Goal: Transaction & Acquisition: Purchase product/service

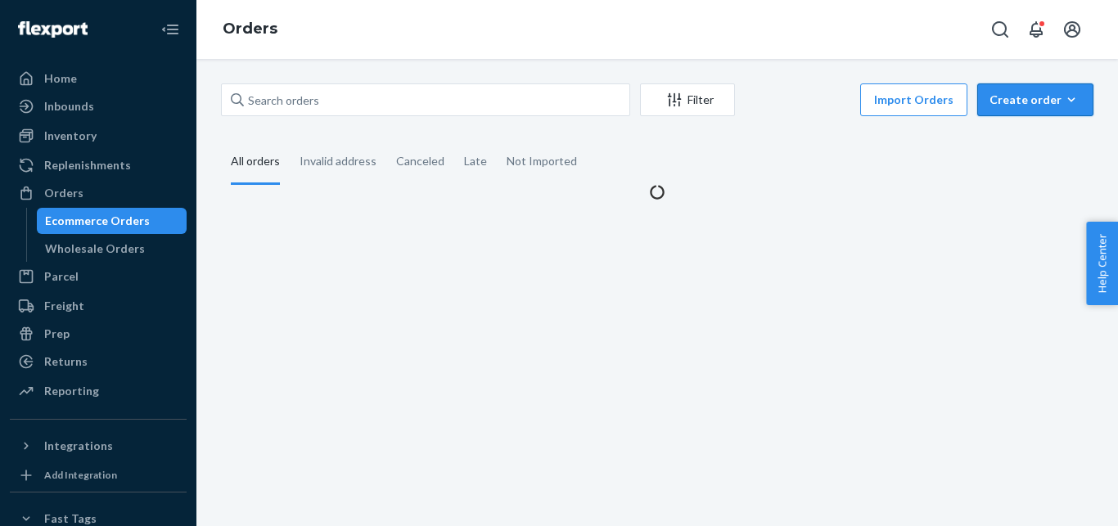
click at [1009, 102] on div "Create order" at bounding box center [1036, 100] width 92 height 16
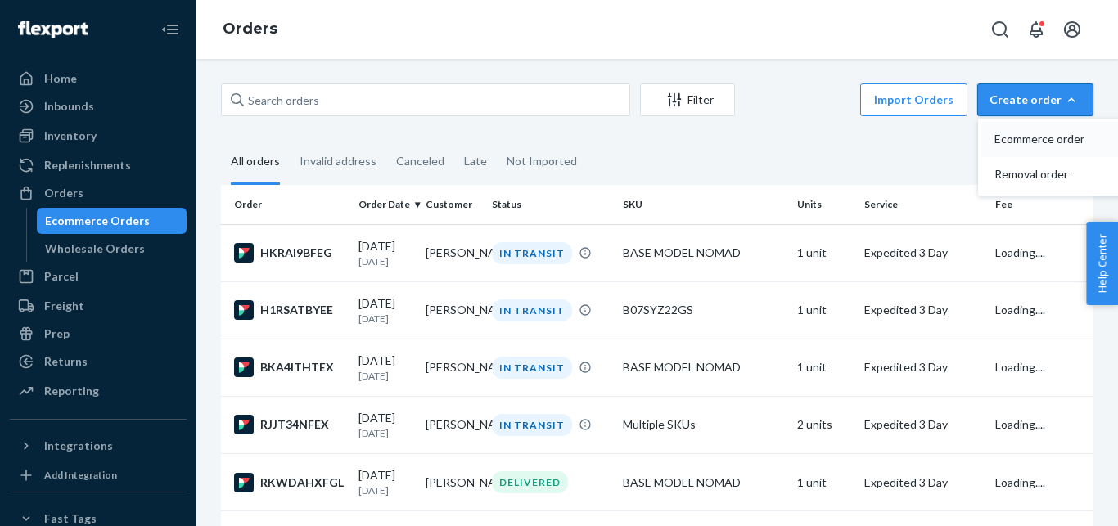
click at [999, 126] on button "Ecommerce order" at bounding box center [1060, 139] width 157 height 35
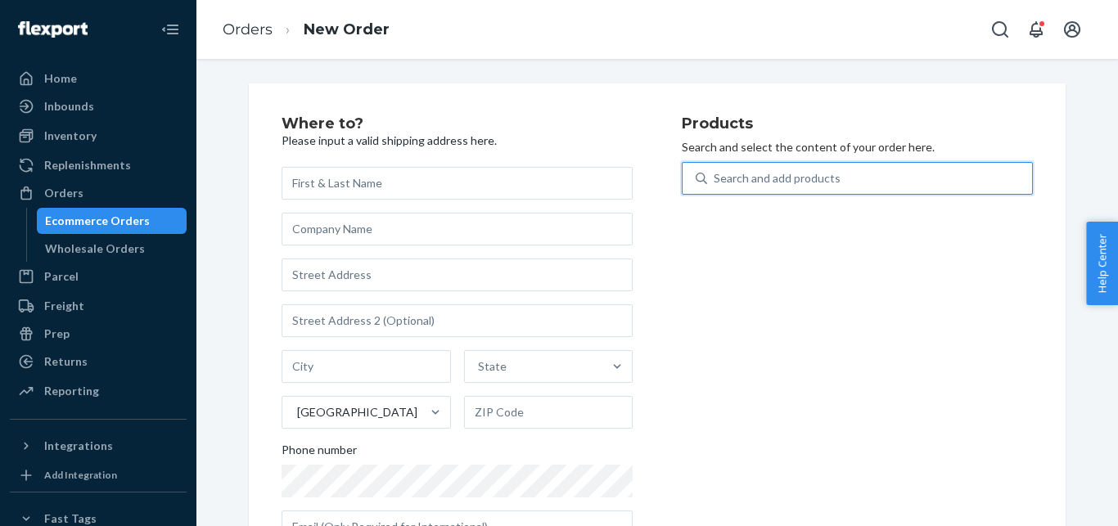
click at [770, 181] on div "Search and add products" at bounding box center [777, 178] width 127 height 16
click at [716, 181] on input "0 results available. Use Up and Down to choose options, press Enter to select t…" at bounding box center [715, 178] width 2 height 16
paste input "BIG COOLER WITH BIOGEL ONLY"
type input "BIG COOLER WITH BIOGEL ONLY"
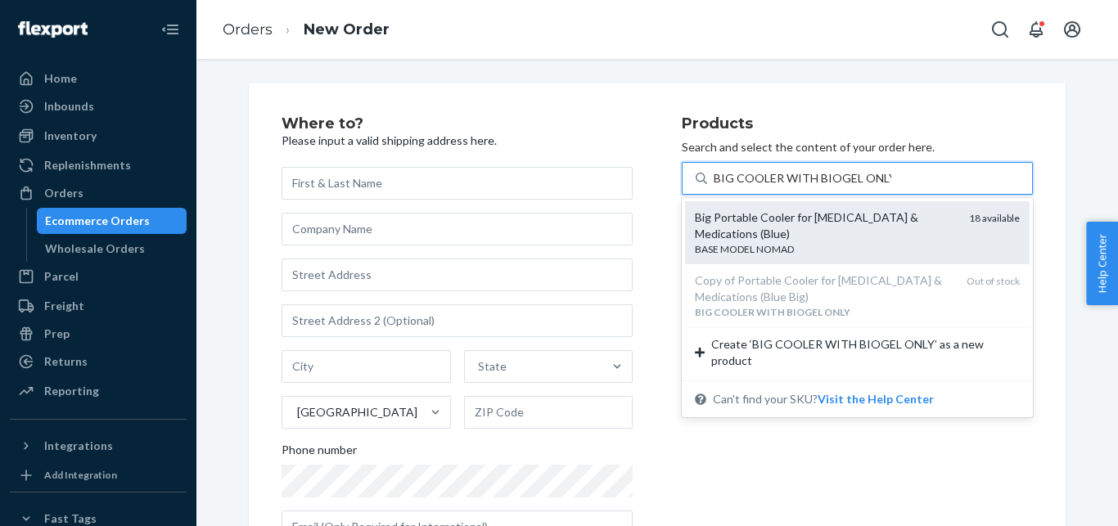
click at [774, 224] on div "Big Portable Cooler for [MEDICAL_DATA] & Medications (Blue)" at bounding box center [825, 226] width 261 height 33
click at [774, 187] on input "BIG COOLER WITH BIOGEL ONLY" at bounding box center [803, 178] width 178 height 16
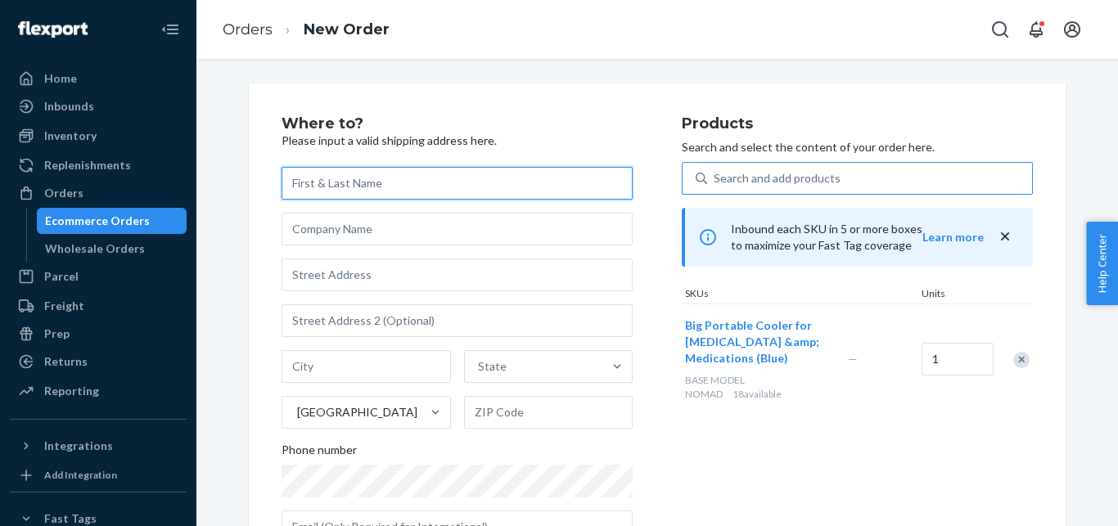
click at [389, 170] on input "text" at bounding box center [457, 183] width 351 height 33
paste input "[PERSON_NAME]"
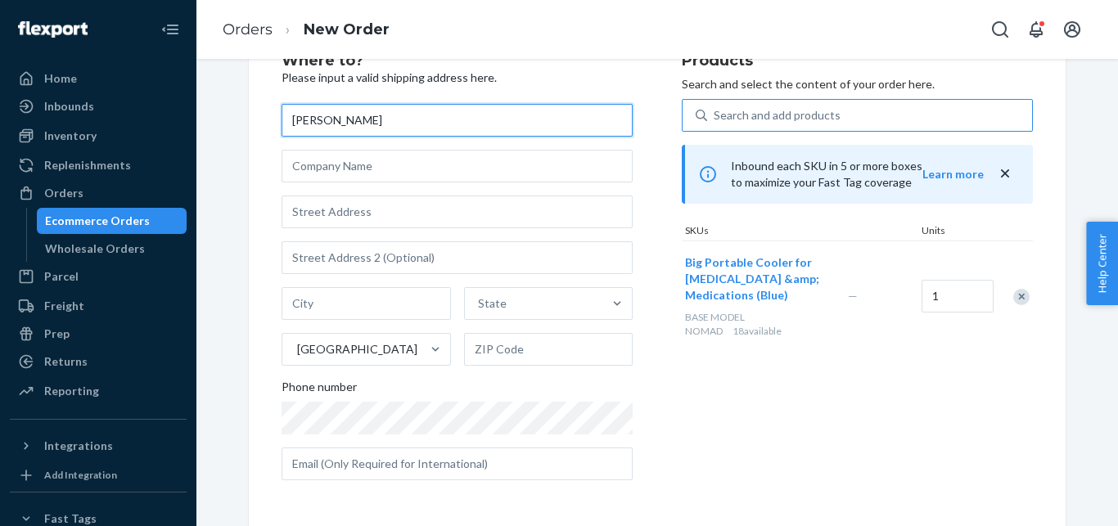
paste input "Ahl"
type input "[PERSON_NAME]"
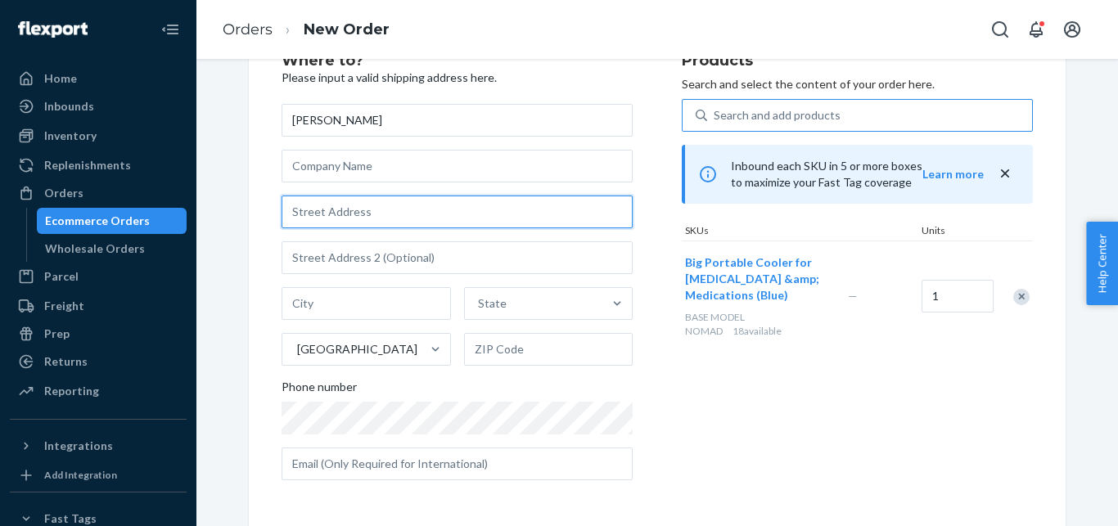
click at [374, 219] on input "text" at bounding box center [457, 212] width 351 height 33
paste input "[STREET_ADDRESS]"
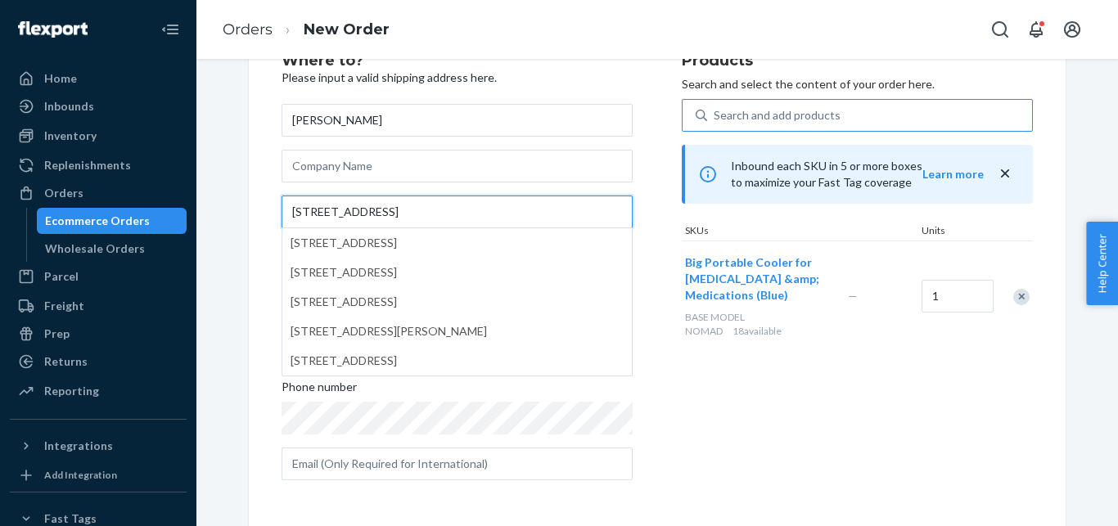
type input "[STREET_ADDRESS]"
click at [237, 68] on div "Where to? Please input a valid shipping address here. [PERSON_NAME] [STREET_ADD…" at bounding box center [658, 273] width 842 height 506
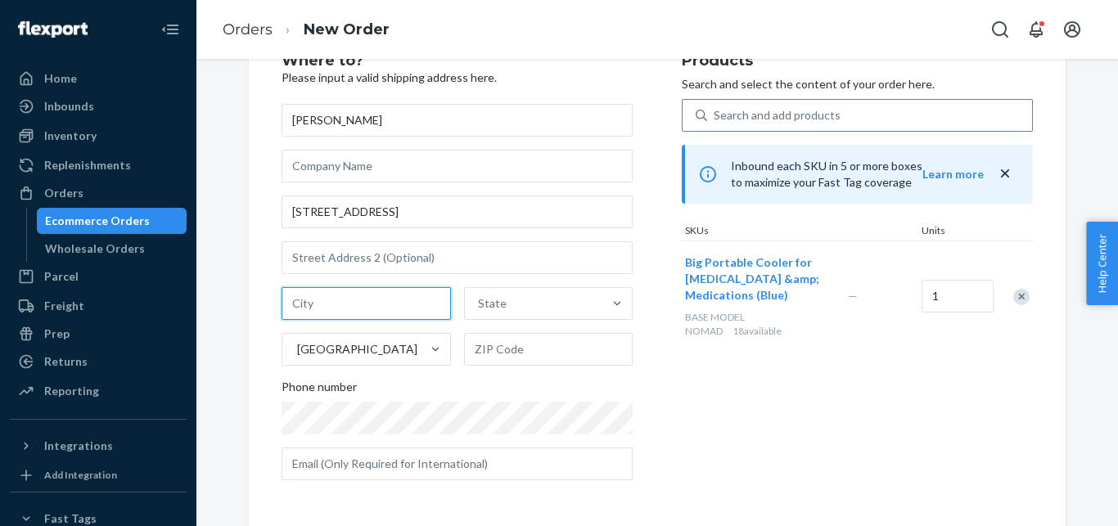
click at [401, 295] on input "text" at bounding box center [366, 303] width 169 height 33
paste input "[GEOGRAPHIC_DATA]"
type input "[GEOGRAPHIC_DATA]"
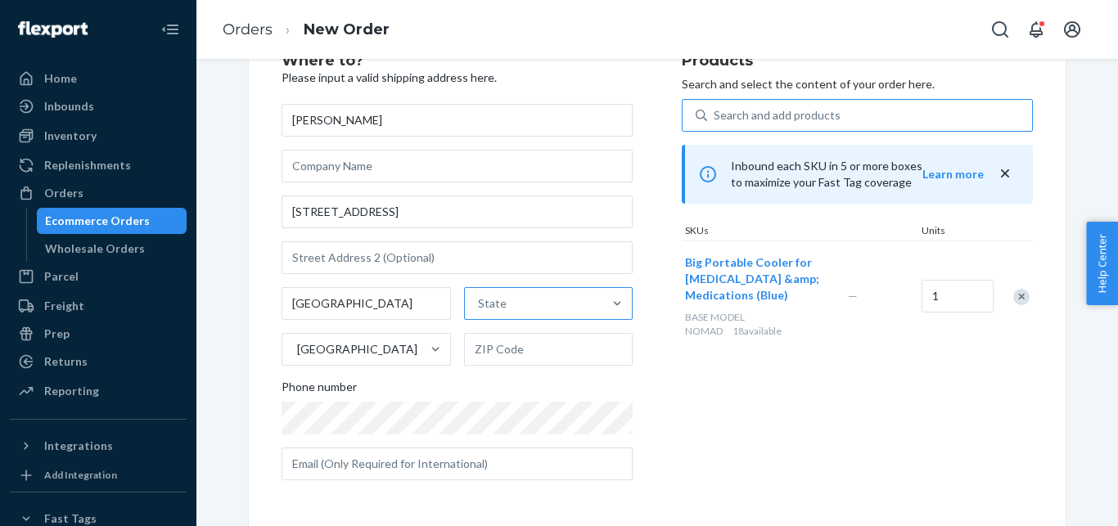
click at [487, 314] on div "State" at bounding box center [534, 303] width 138 height 33
click at [480, 312] on input "State" at bounding box center [479, 304] width 2 height 16
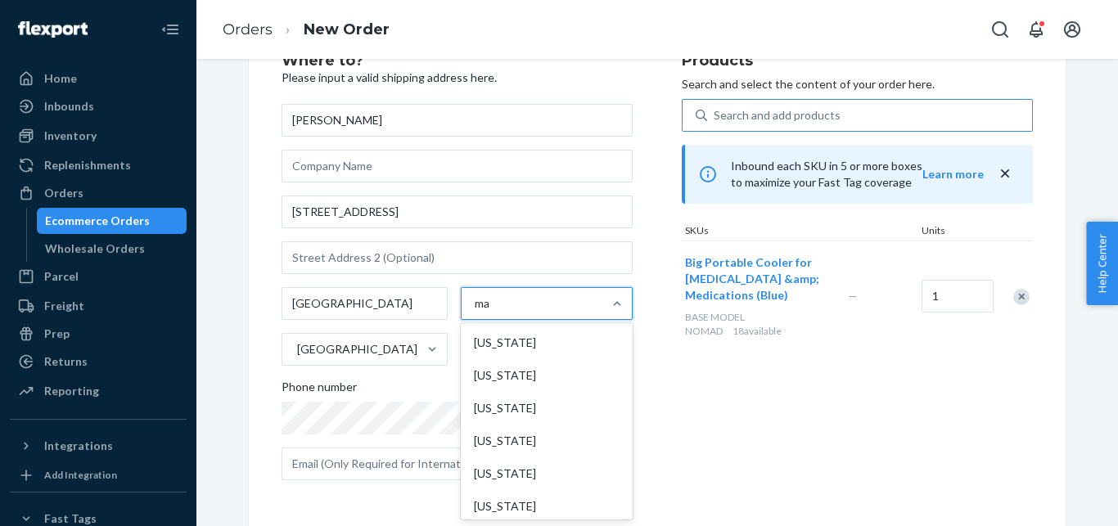
type input "mas"
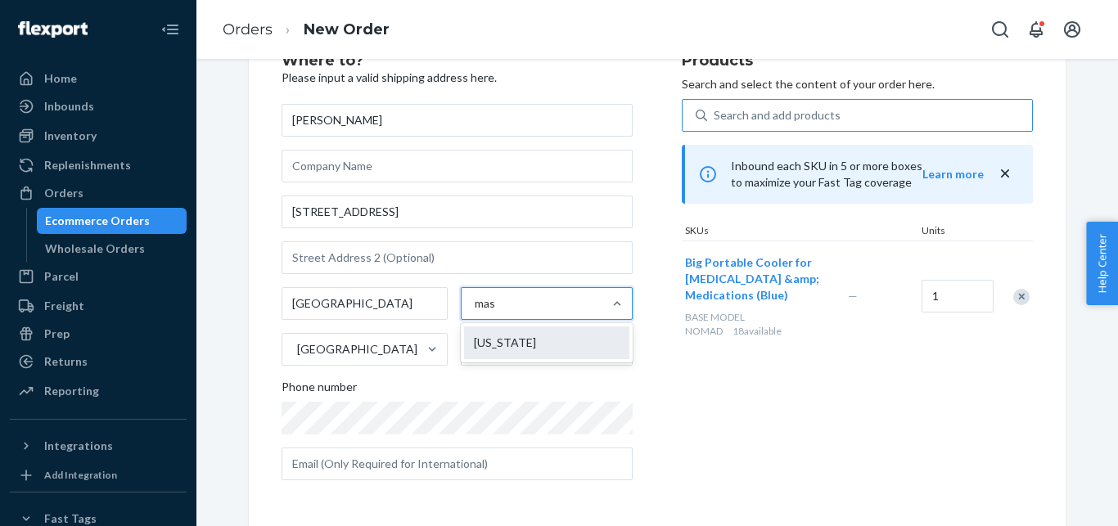
click at [486, 350] on div "[US_STATE]" at bounding box center [546, 343] width 165 height 33
click at [486, 312] on input "mas" at bounding box center [486, 304] width 22 height 16
click at [527, 351] on input "text" at bounding box center [548, 349] width 169 height 33
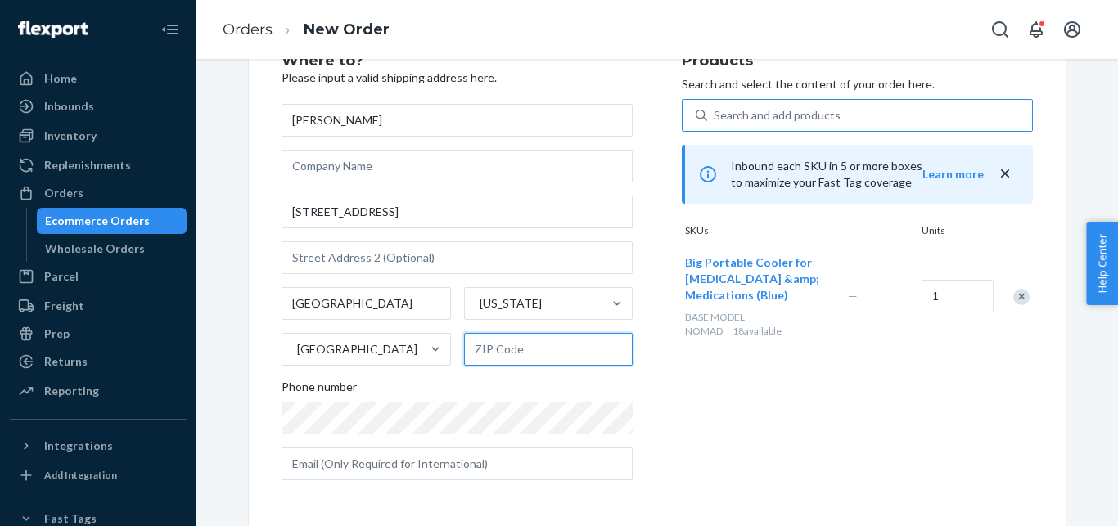
paste input "02141"
type input "02141"
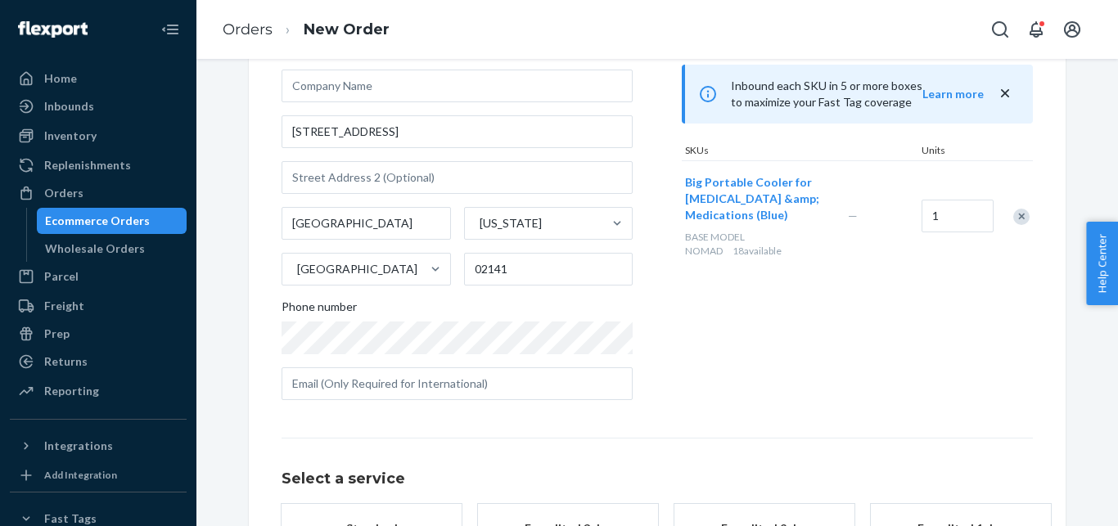
scroll to position [301, 0]
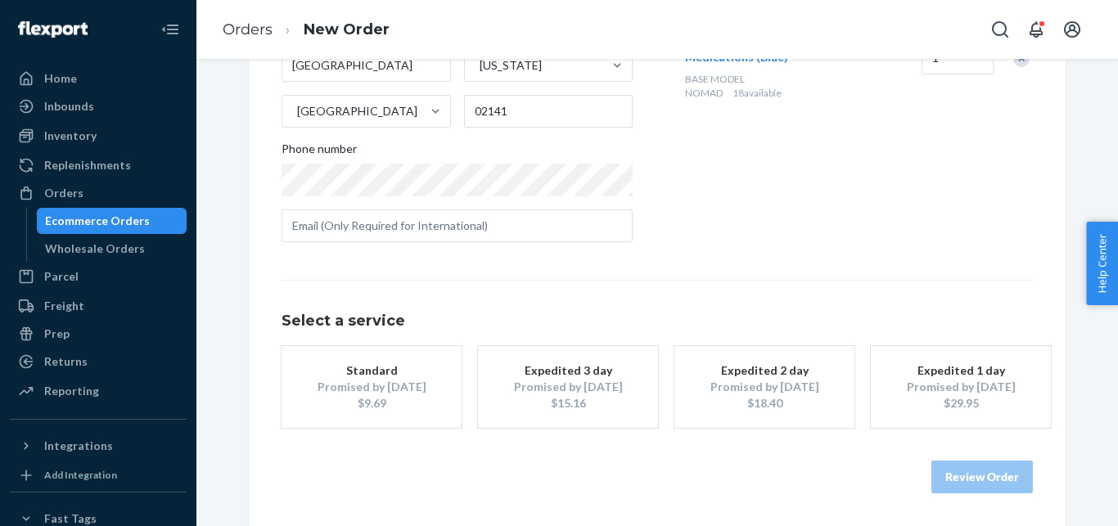
click at [547, 377] on div "Expedited 3 day" at bounding box center [568, 371] width 131 height 16
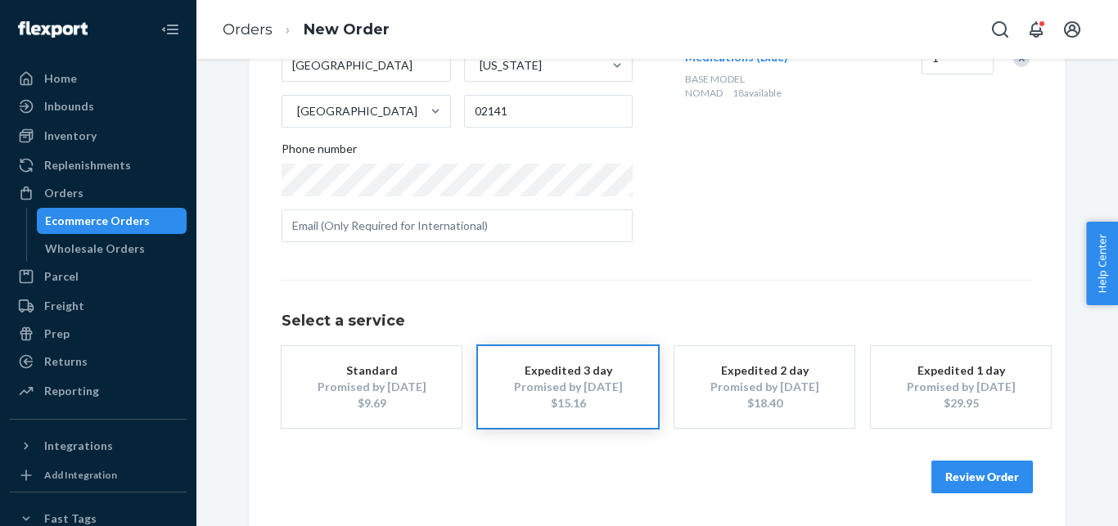
click at [957, 470] on button "Review Order" at bounding box center [983, 477] width 102 height 33
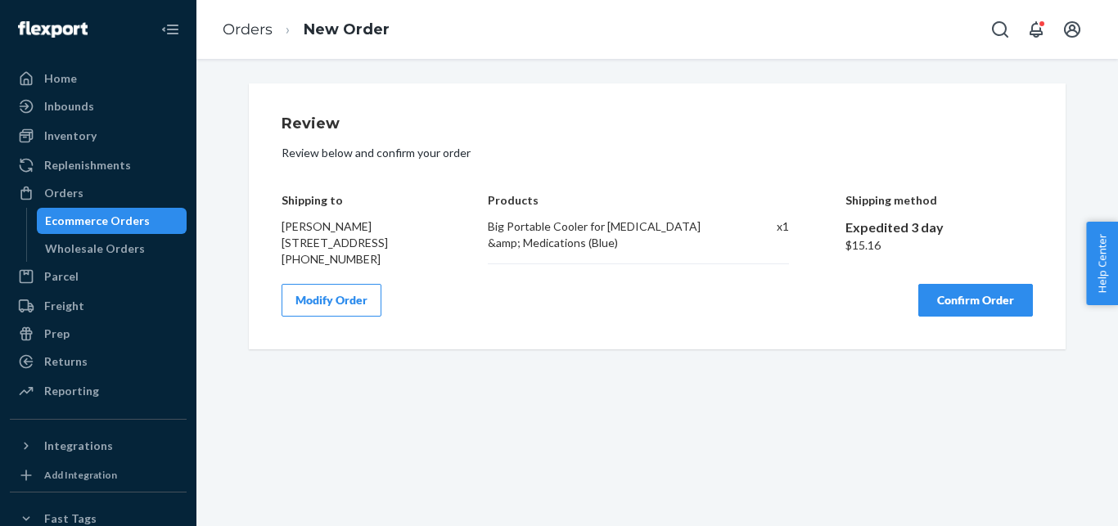
scroll to position [0, 0]
click at [946, 312] on button "Confirm Order" at bounding box center [976, 300] width 115 height 33
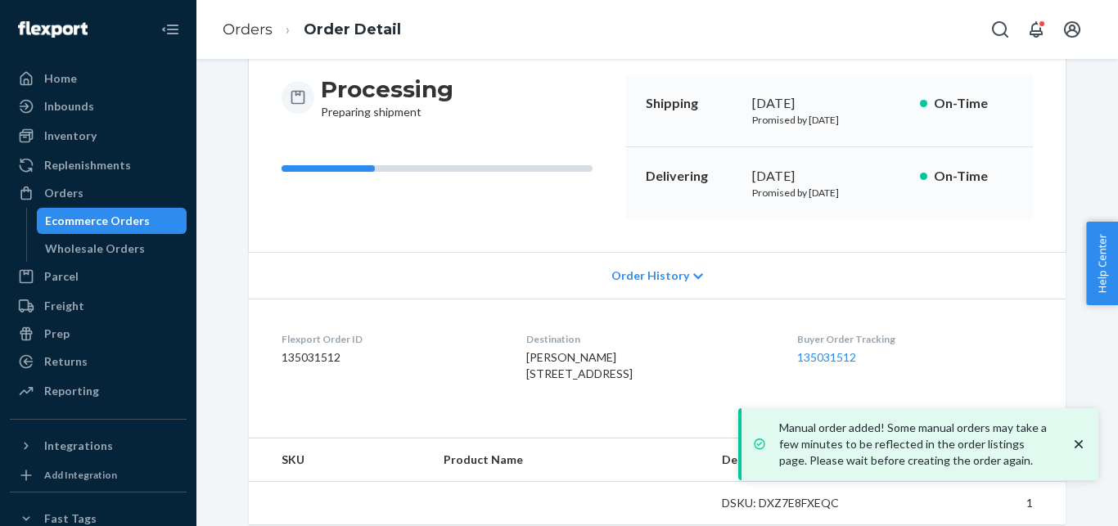
scroll to position [160, 0]
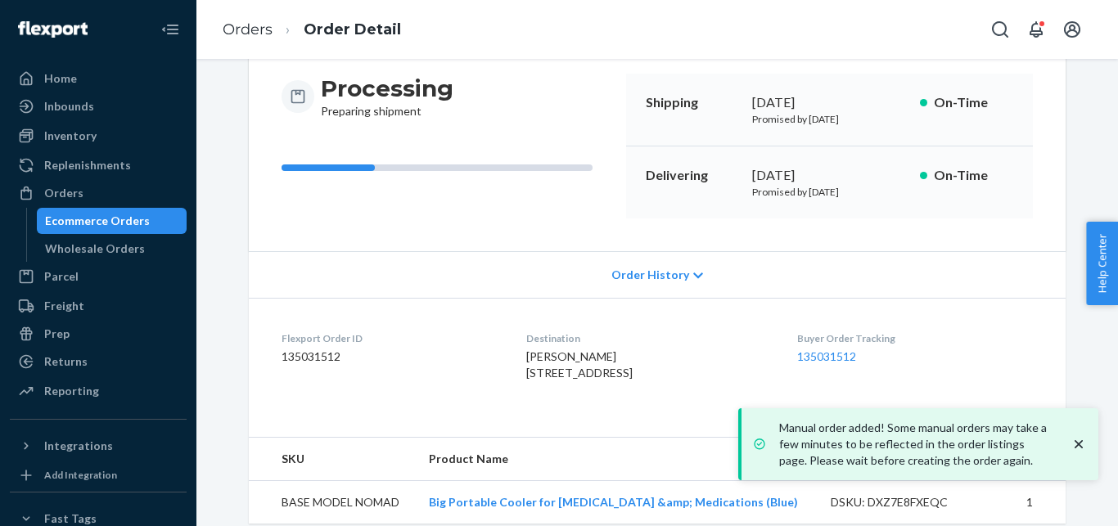
drag, startPoint x: 742, startPoint y: 196, endPoint x: 879, endPoint y: 201, distance: 137.6
click at [879, 201] on div "Delivering [DATE] Promised by [DATE] On-Time" at bounding box center [829, 183] width 407 height 72
copy p "Promised by [DATE]"
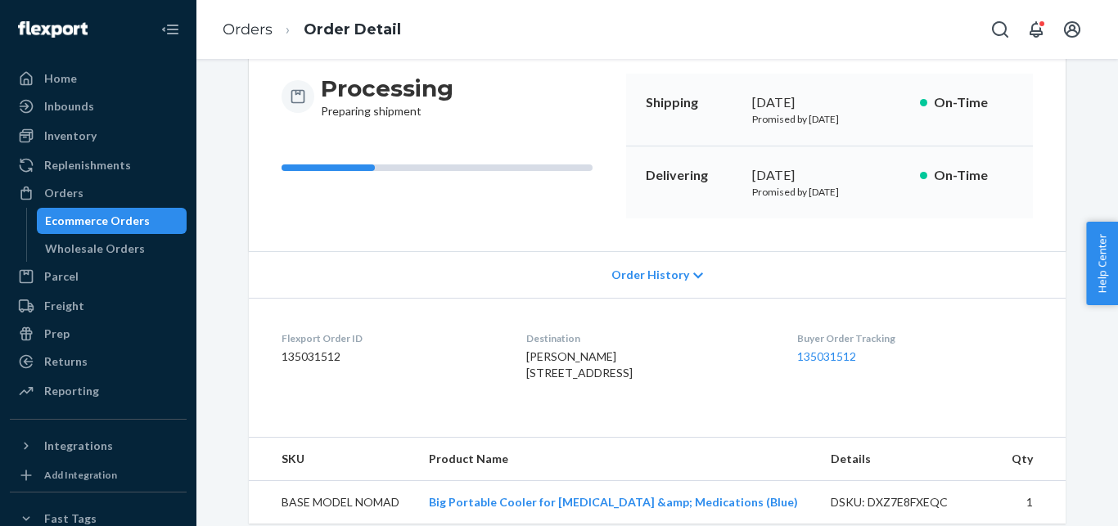
scroll to position [210, 0]
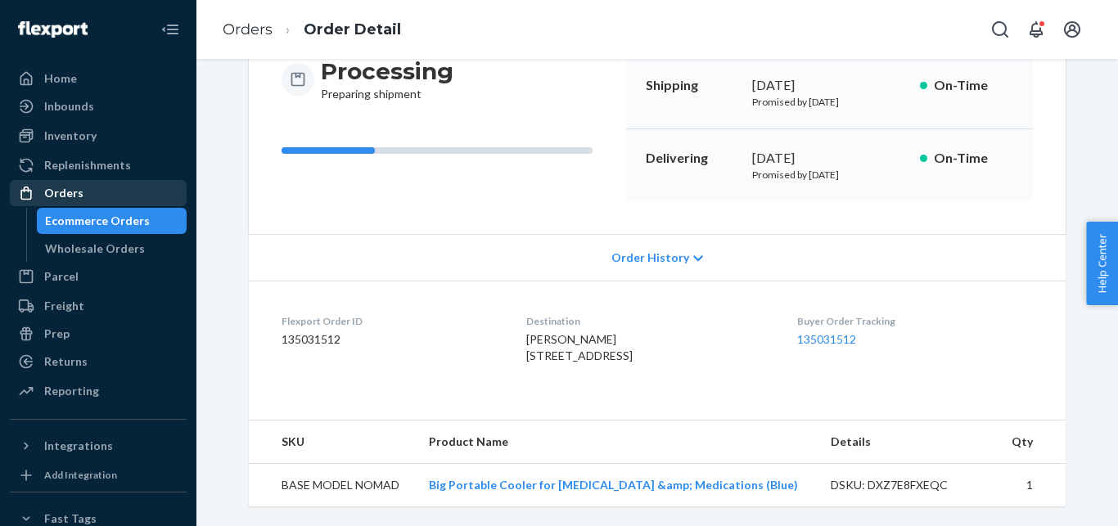
click at [149, 191] on div "Orders" at bounding box center [98, 193] width 174 height 23
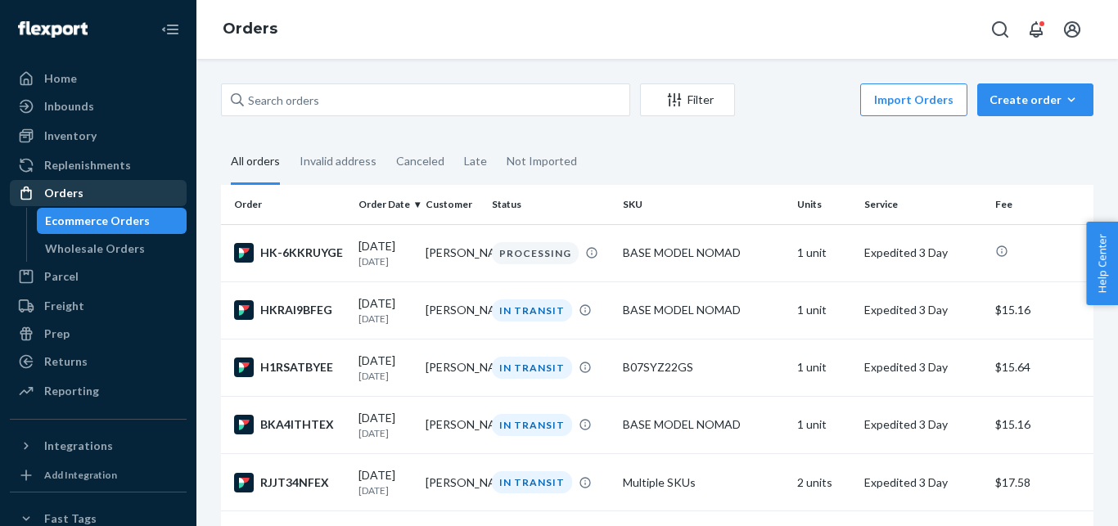
click at [112, 187] on div "Orders" at bounding box center [98, 193] width 174 height 23
click at [84, 197] on div "Orders" at bounding box center [98, 193] width 174 height 23
click at [1037, 103] on div "Create order" at bounding box center [1036, 100] width 92 height 16
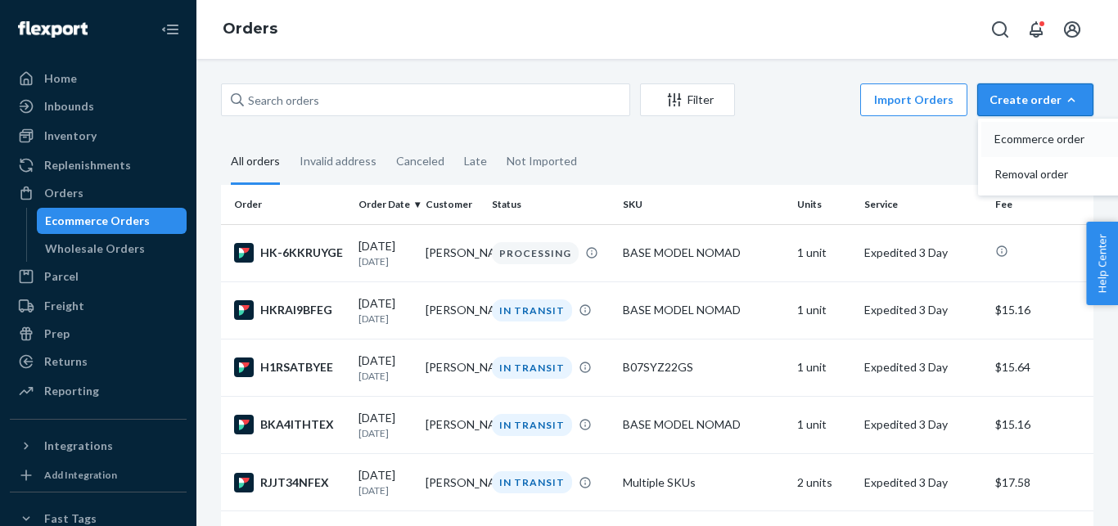
click at [1016, 137] on span "Ecommerce order" at bounding box center [1046, 138] width 102 height 11
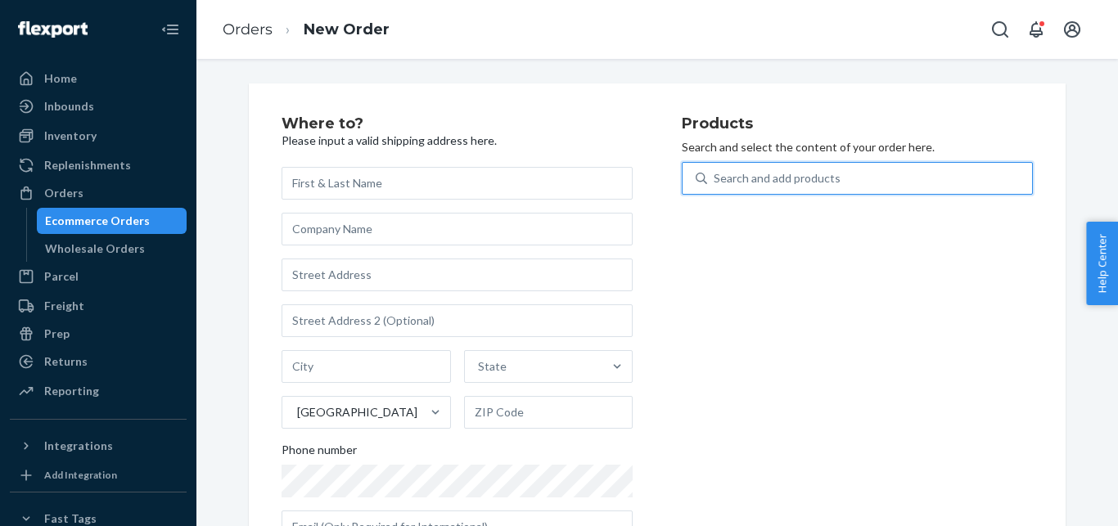
click at [765, 178] on div "Search and add products" at bounding box center [777, 178] width 127 height 16
click at [716, 178] on input "0 results available. Use Up and Down to choose options, press Enter to select t…" at bounding box center [715, 178] width 2 height 16
paste input "SKUS2-IAI9-R75Y"
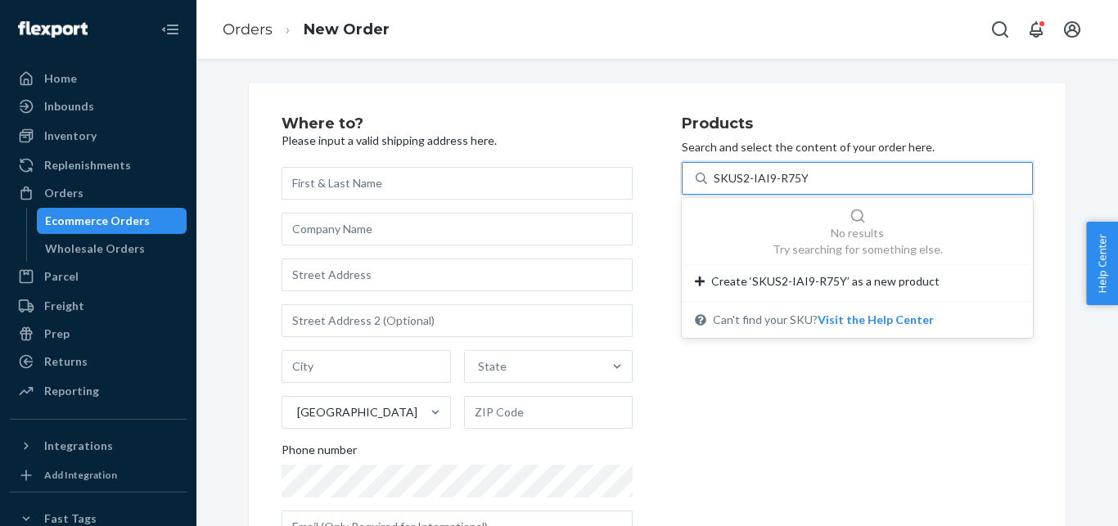
click at [727, 180] on input "SKUS2-IAI9-R75Y" at bounding box center [761, 178] width 94 height 16
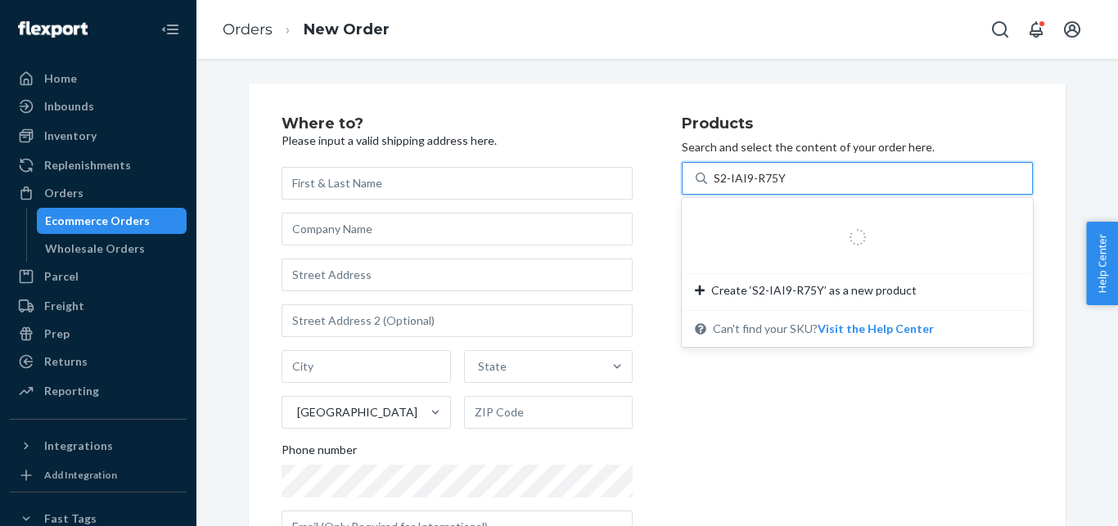
type input "S2-IAI9-R75Y"
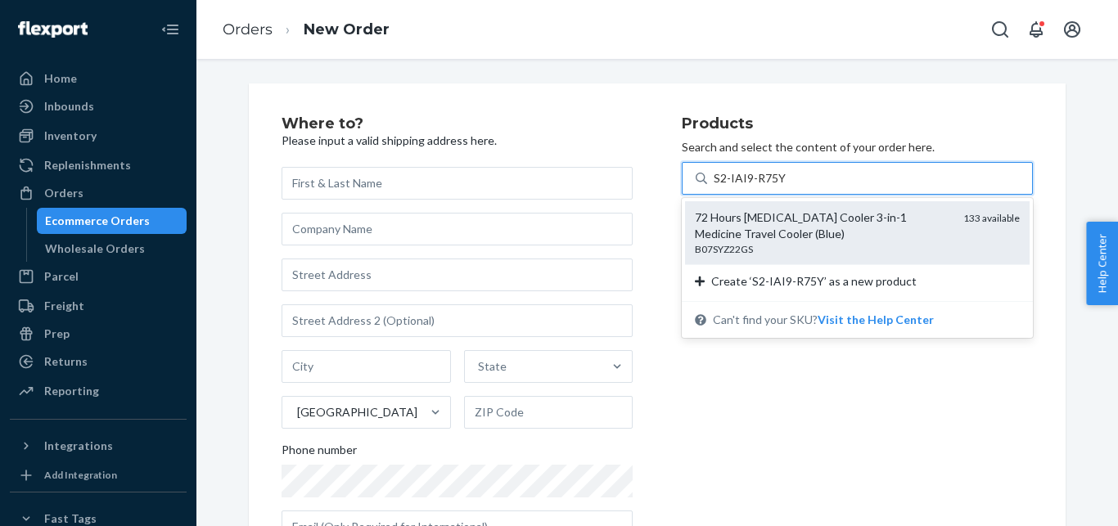
click at [820, 232] on div "72 Hours [MEDICAL_DATA] Cooler 3-in-1 Medicine Travel Cooler (Blue)" at bounding box center [822, 226] width 255 height 33
click at [786, 187] on input "S2-IAI9-R75Y" at bounding box center [750, 178] width 72 height 16
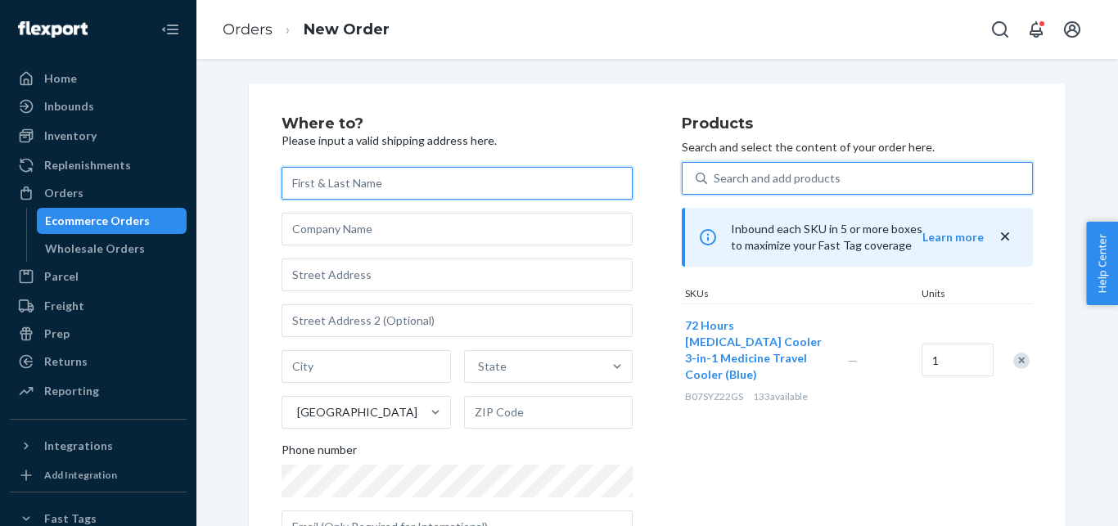
click at [386, 182] on input "text" at bounding box center [457, 183] width 351 height 33
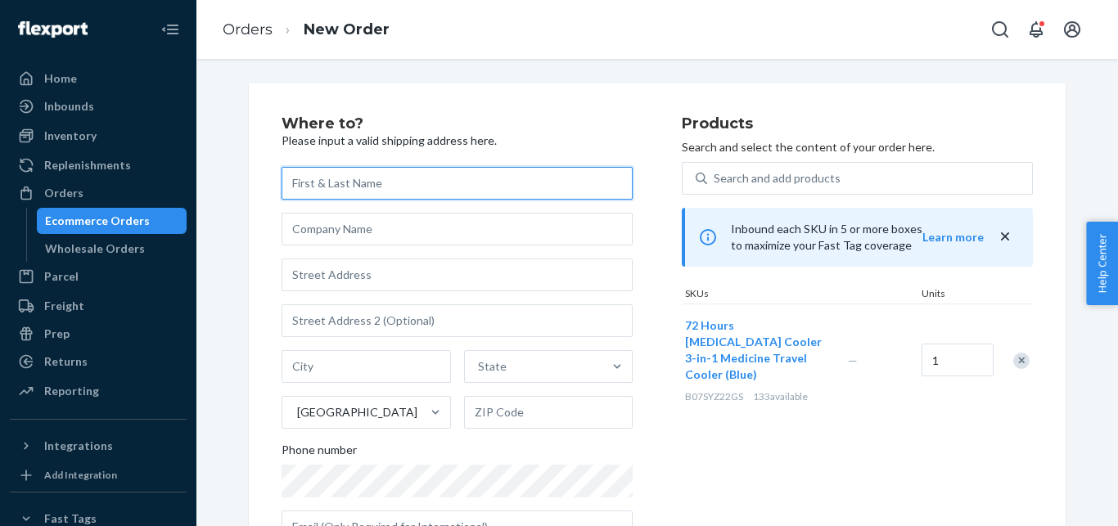
paste input "[PERSON_NAME]"
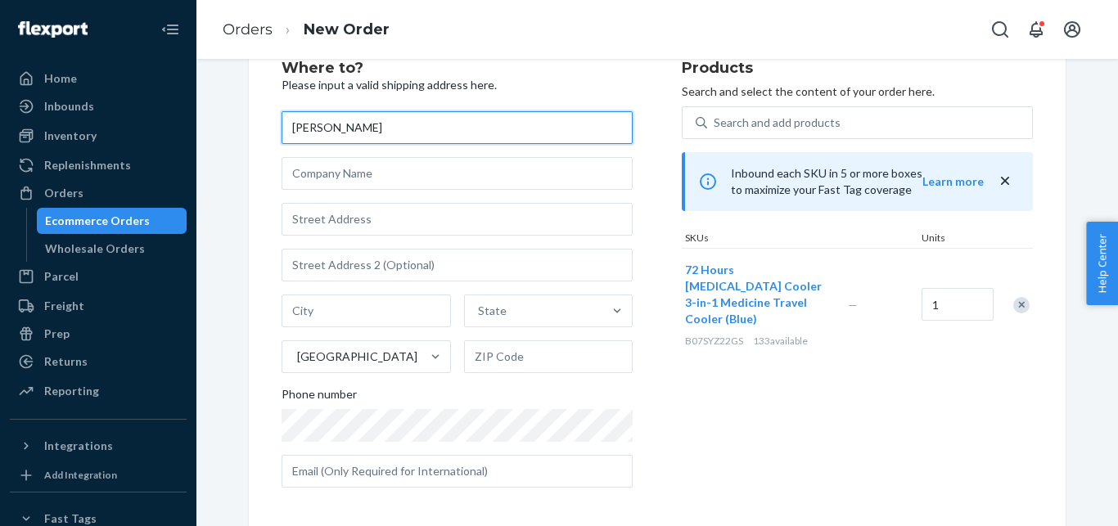
scroll to position [63, 0]
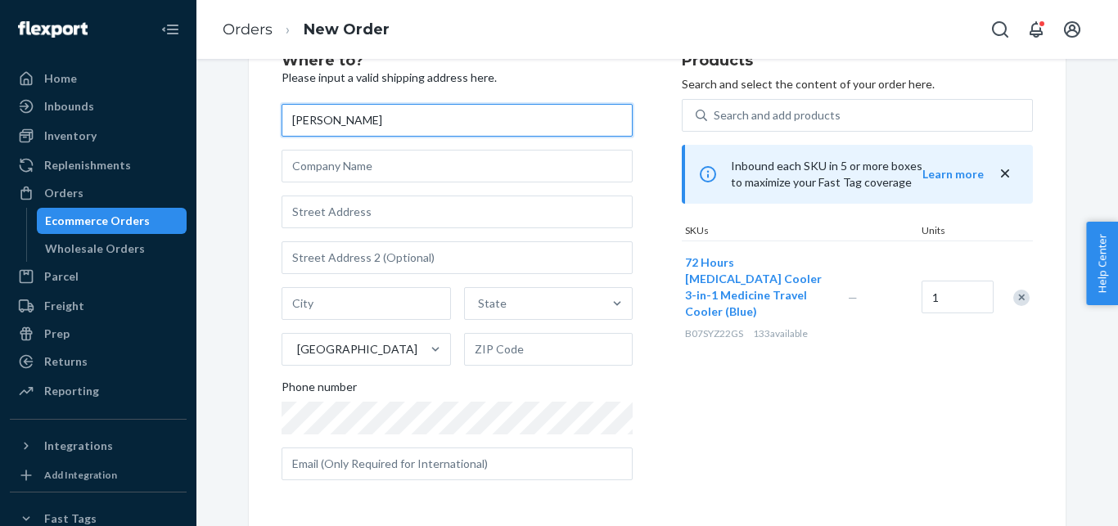
paste input "[PERSON_NAME]"
type input "[PERSON_NAME]"
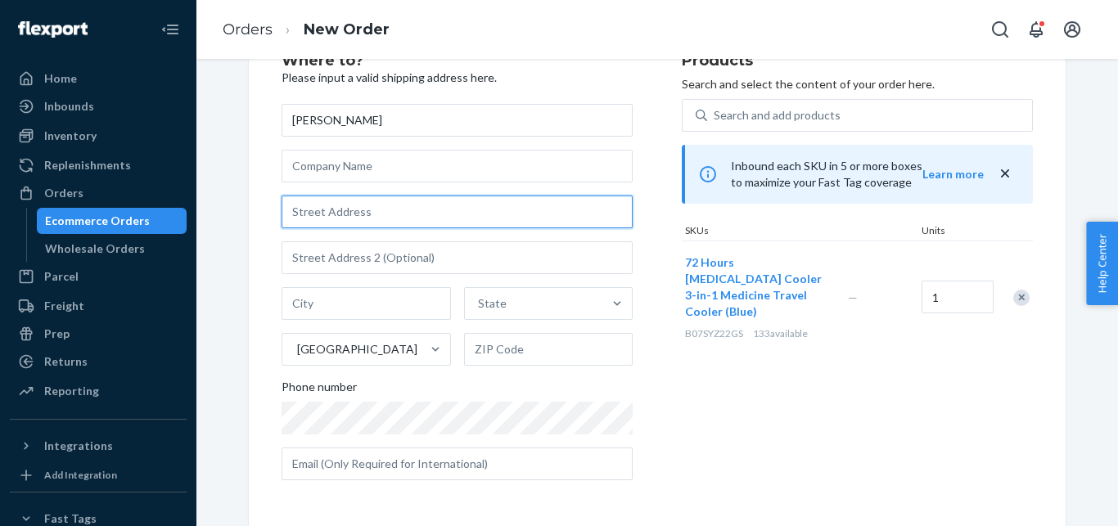
click at [383, 211] on input "text" at bounding box center [457, 212] width 351 height 33
paste input "[STREET_ADDRESS][PERSON_NAME]"
type input "[STREET_ADDRESS][PERSON_NAME]"
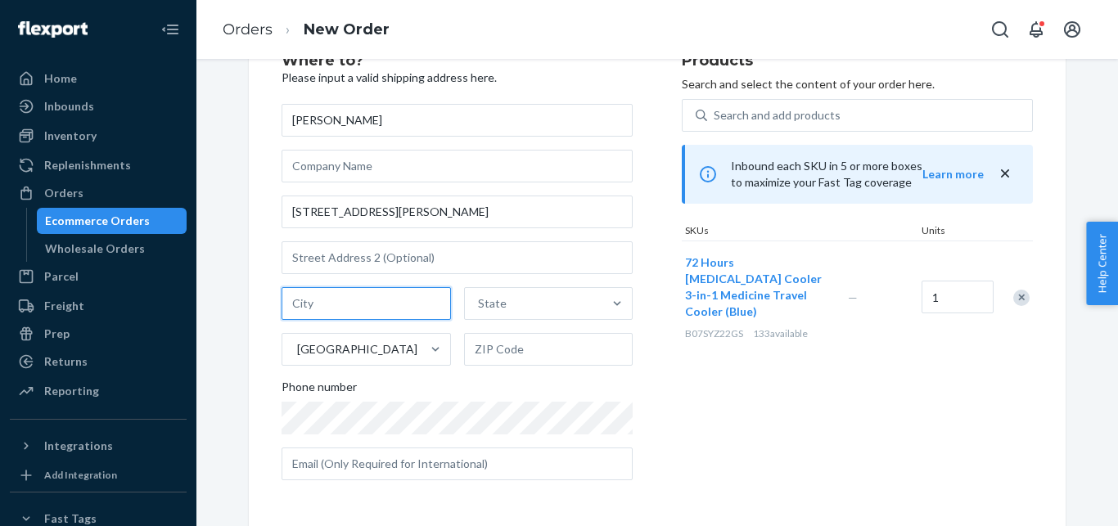
click at [321, 299] on input "text" at bounding box center [366, 303] width 169 height 33
paste input "[GEOGRAPHIC_DATA]"
type input "[GEOGRAPHIC_DATA]"
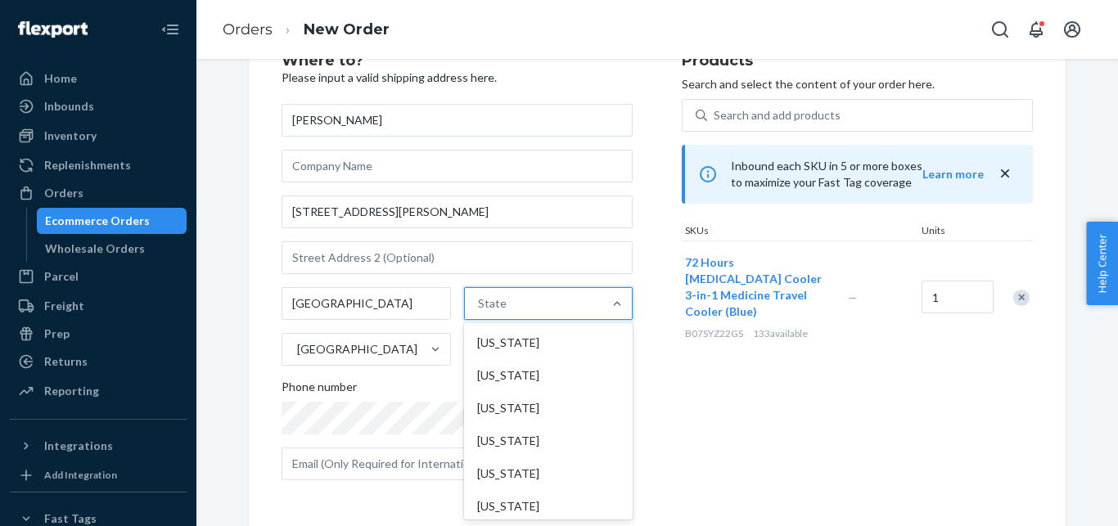
click at [478, 314] on div "State" at bounding box center [534, 303] width 138 height 33
click at [478, 312] on input "option [US_STATE] focused, 1 of 59. 59 results available. Use Up and Down to ch…" at bounding box center [479, 304] width 2 height 16
type input "c"
click at [486, 368] on div "[US_STATE]" at bounding box center [546, 375] width 165 height 33
click at [482, 312] on input "c" at bounding box center [478, 304] width 7 height 16
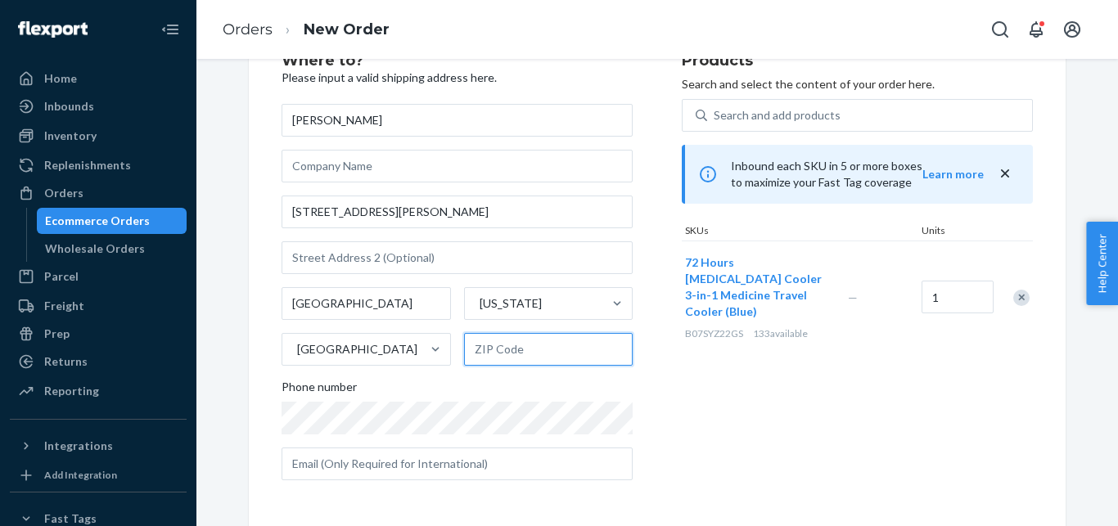
click at [481, 359] on input "text" at bounding box center [548, 349] width 169 height 33
paste input "92107"
type input "92107"
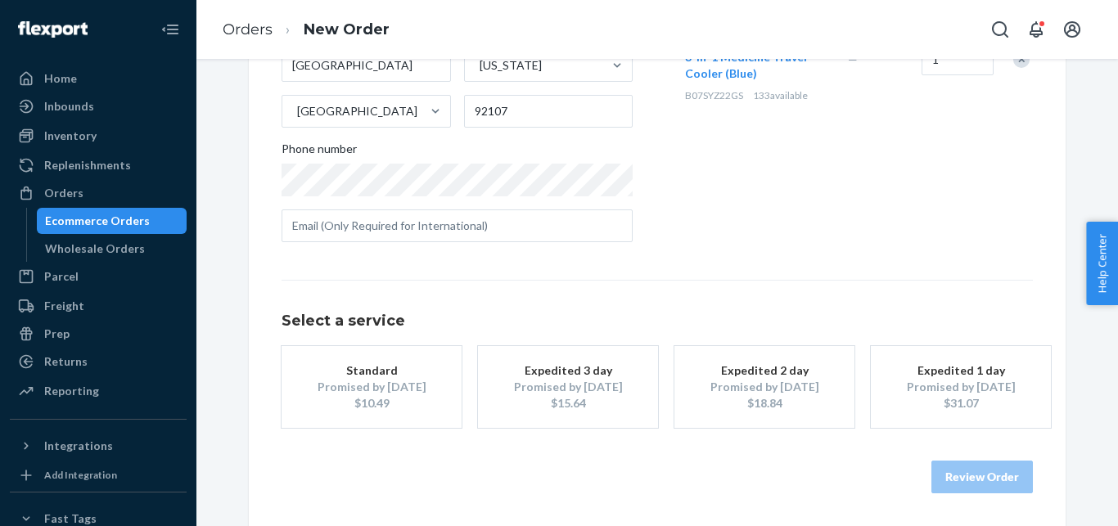
click at [550, 373] on div "Expedited 3 day" at bounding box center [568, 371] width 131 height 16
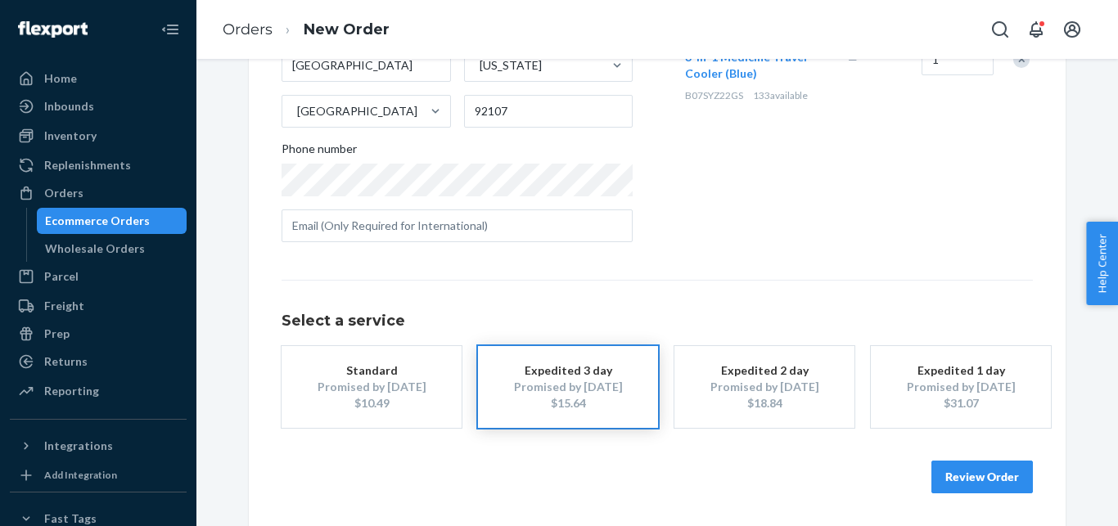
click at [957, 473] on button "Review Order" at bounding box center [983, 477] width 102 height 33
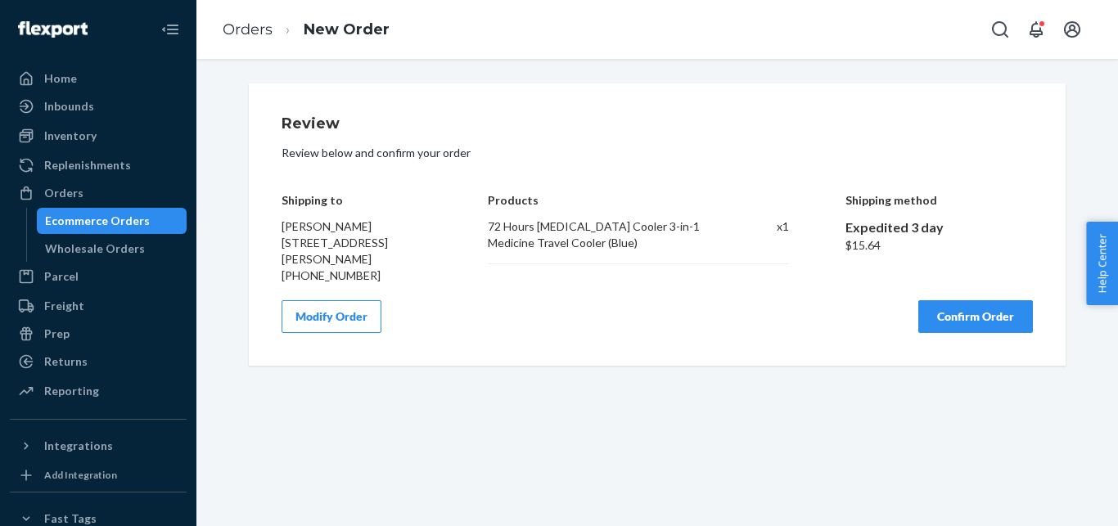
scroll to position [0, 0]
click at [965, 317] on button "Confirm Order" at bounding box center [976, 316] width 115 height 33
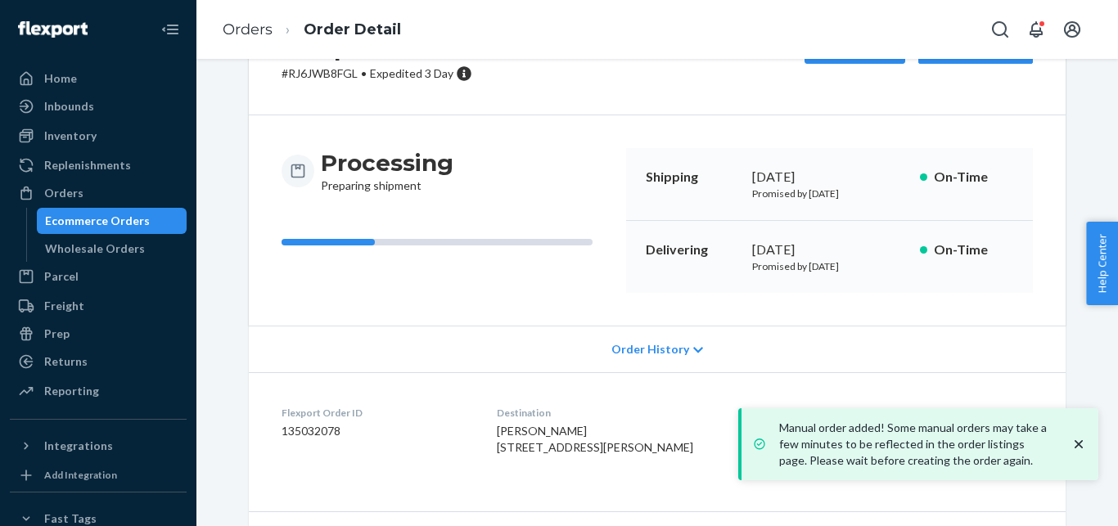
scroll to position [210, 0]
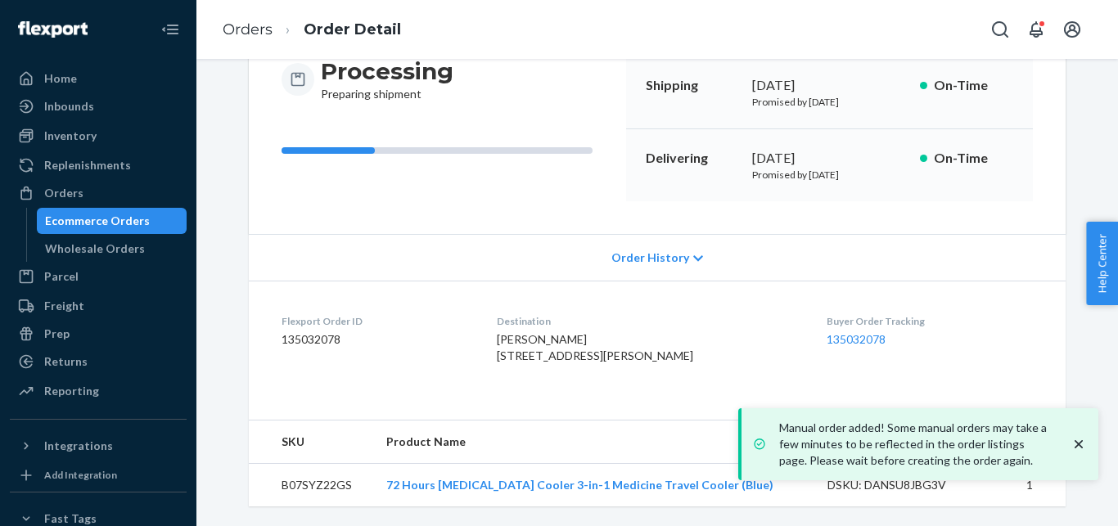
drag, startPoint x: 745, startPoint y: 143, endPoint x: 874, endPoint y: 154, distance: 129.8
click at [874, 154] on div "Delivering [DATE] Promised by [DATE] On-Time" at bounding box center [829, 165] width 407 height 72
copy p "Promised by [DATE]"
